Goal: Task Accomplishment & Management: Use online tool/utility

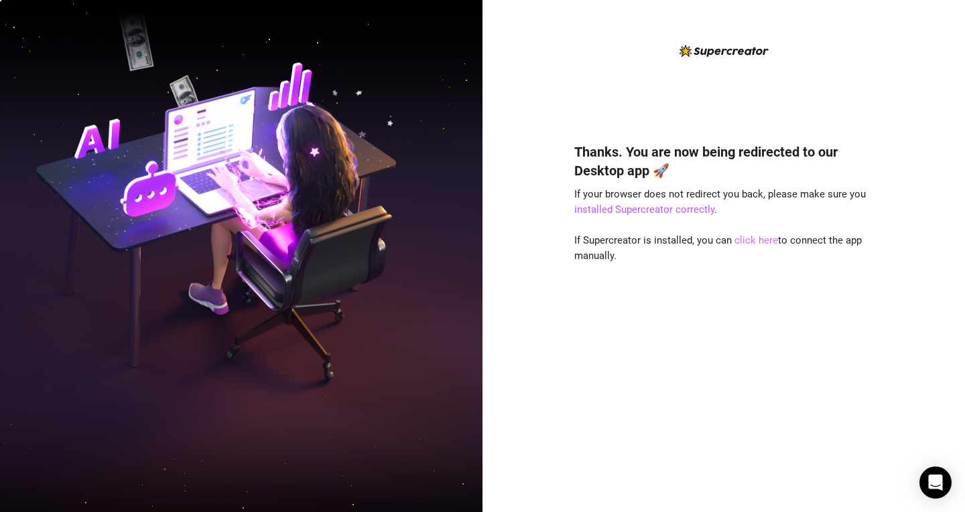
click at [752, 242] on link "click here" at bounding box center [756, 240] width 44 height 12
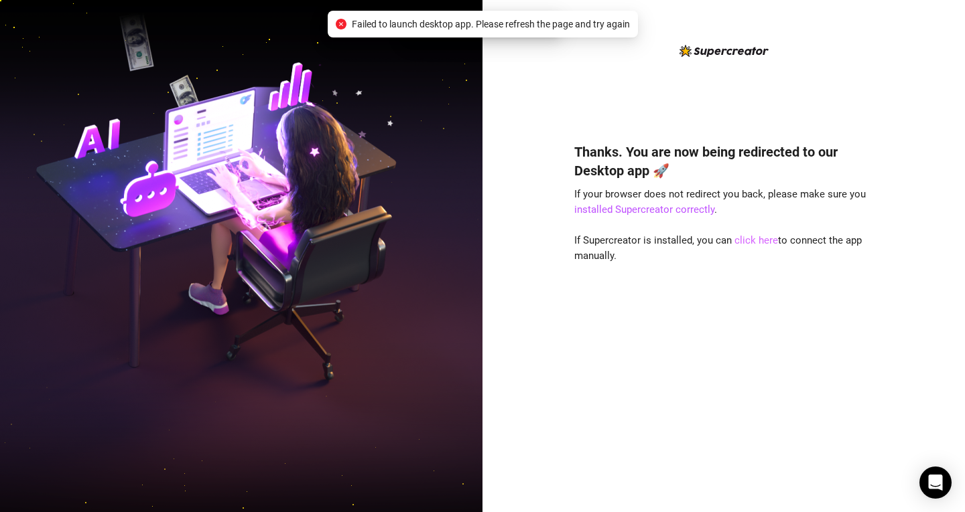
click at [752, 242] on link "click here" at bounding box center [756, 240] width 44 height 12
